Goal: Task Accomplishment & Management: Complete application form

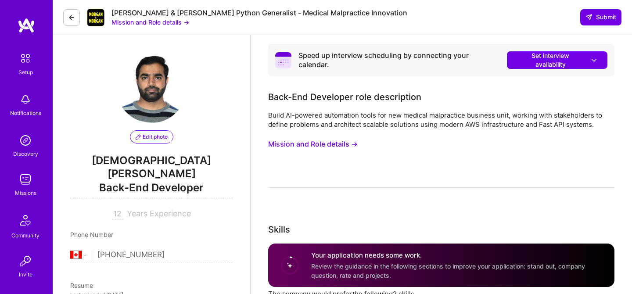
select select "CA"
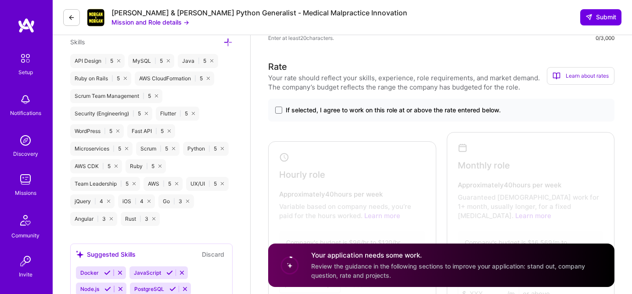
scroll to position [566, 0]
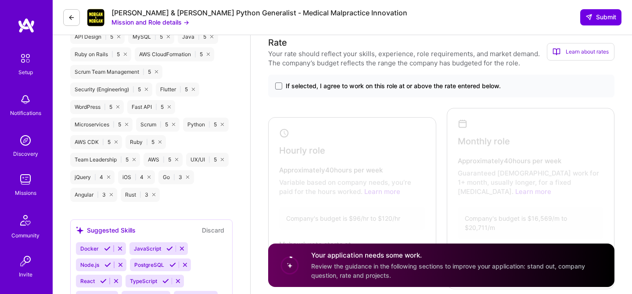
click at [409, 87] on span "If selected, I agree to work on this role at or above the rate entered below." at bounding box center [393, 86] width 215 height 9
click at [0, 0] on input "If selected, I agree to work on this role at or above the rate entered below." at bounding box center [0, 0] width 0 height 0
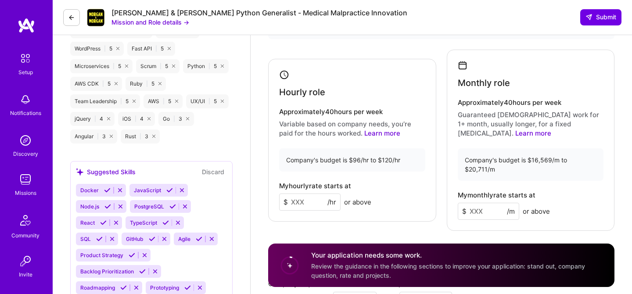
scroll to position [628, 0]
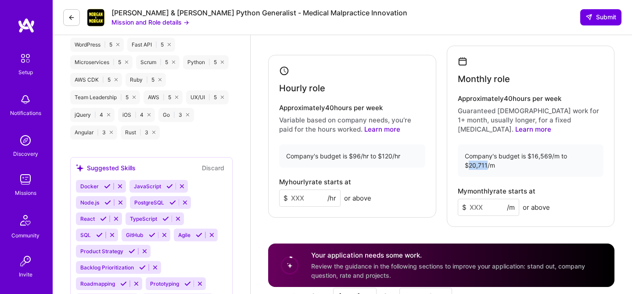
drag, startPoint x: 487, startPoint y: 156, endPoint x: 467, endPoint y: 156, distance: 19.3
click at [467, 156] on div "Company's budget is $16,569/m to $20,711/m" at bounding box center [531, 160] width 146 height 32
copy div "20,711"
click at [550, 146] on div "Company's budget is $16,569/m to $20,711/m" at bounding box center [531, 160] width 146 height 32
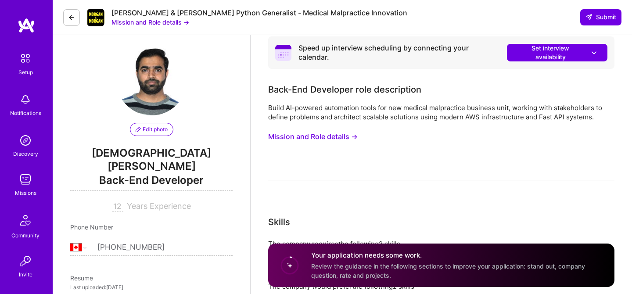
scroll to position [0, 0]
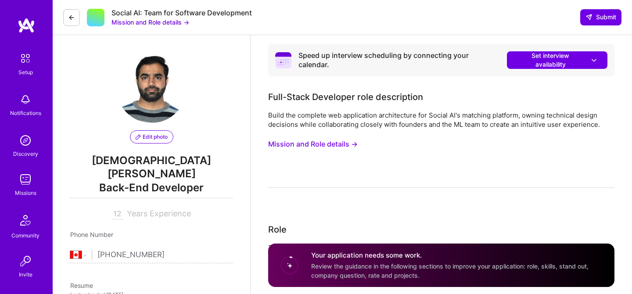
select select "CA"
